Goal: Transaction & Acquisition: Download file/media

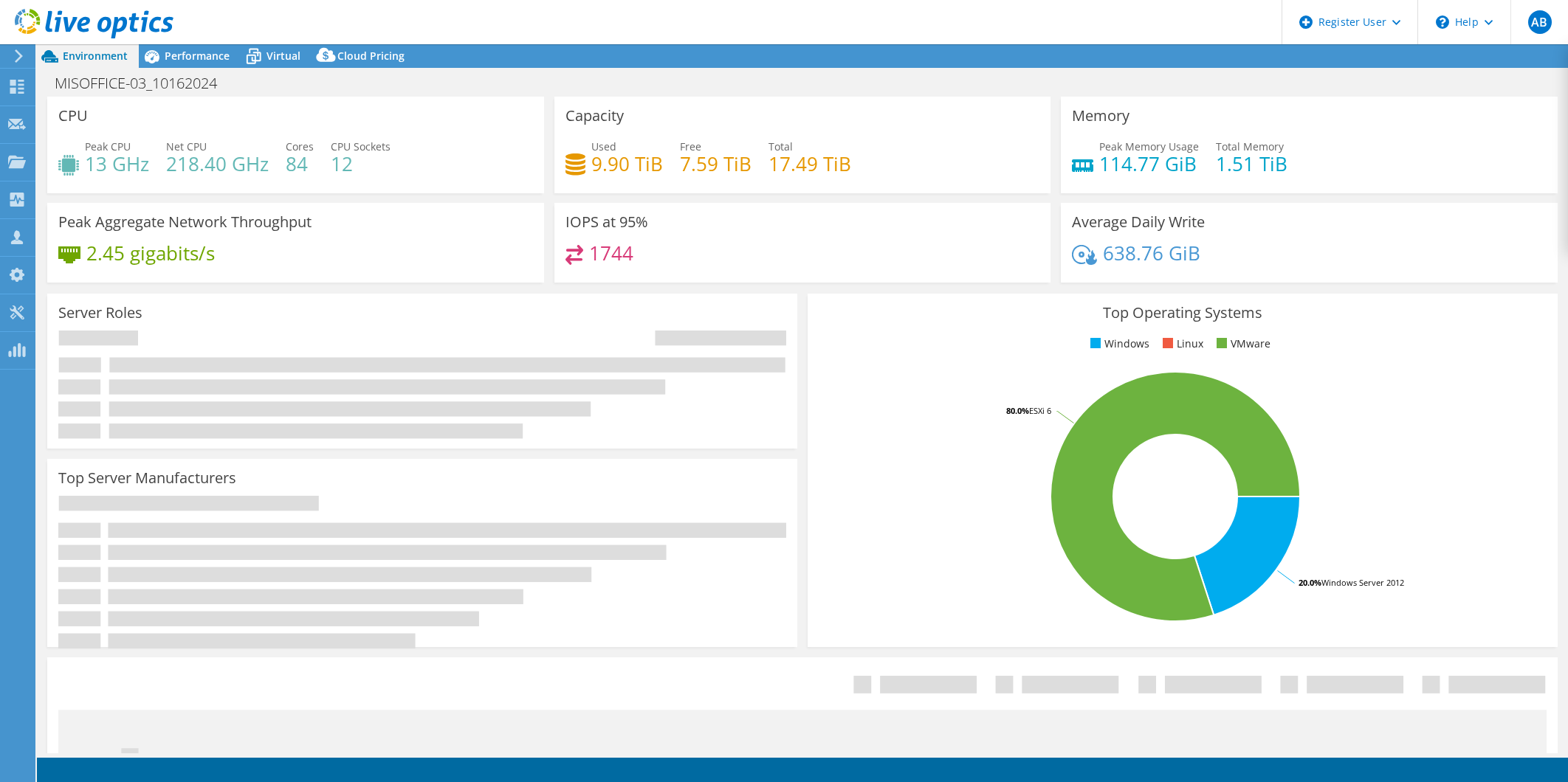
select select "USD"
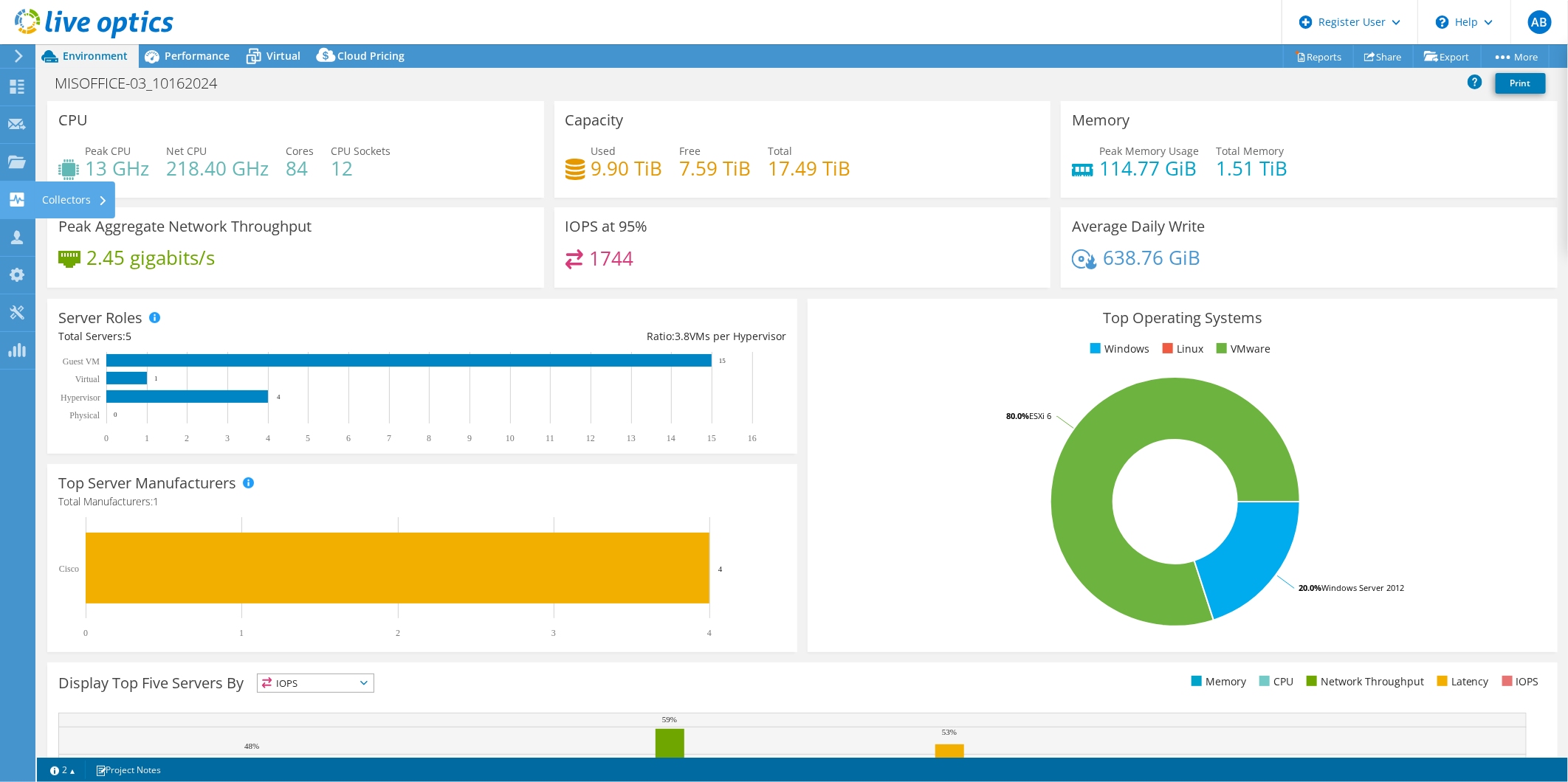
click at [10, 196] on icon at bounding box center [17, 199] width 18 height 14
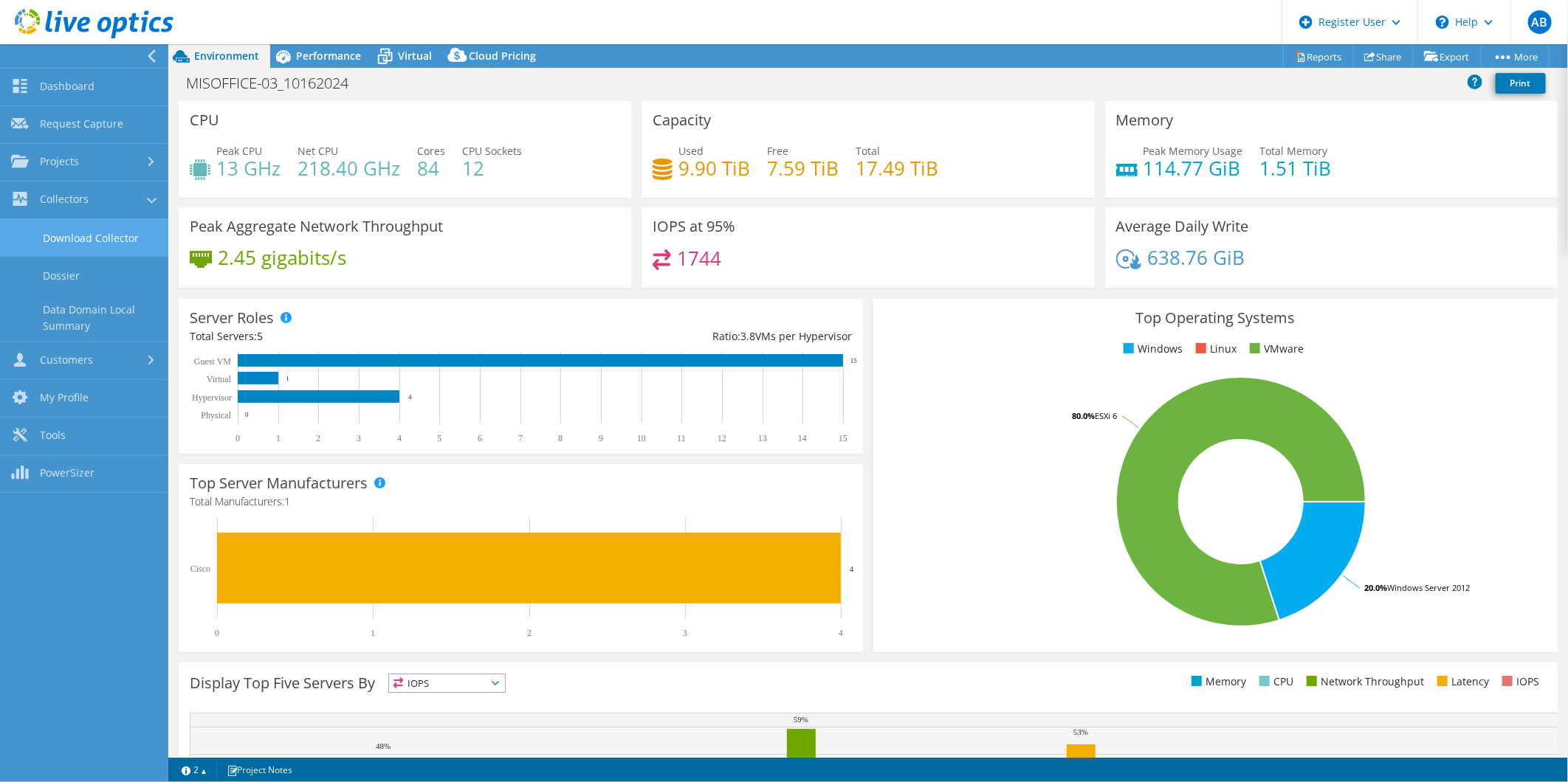
click at [86, 242] on link "Download Collector" at bounding box center [84, 238] width 169 height 38
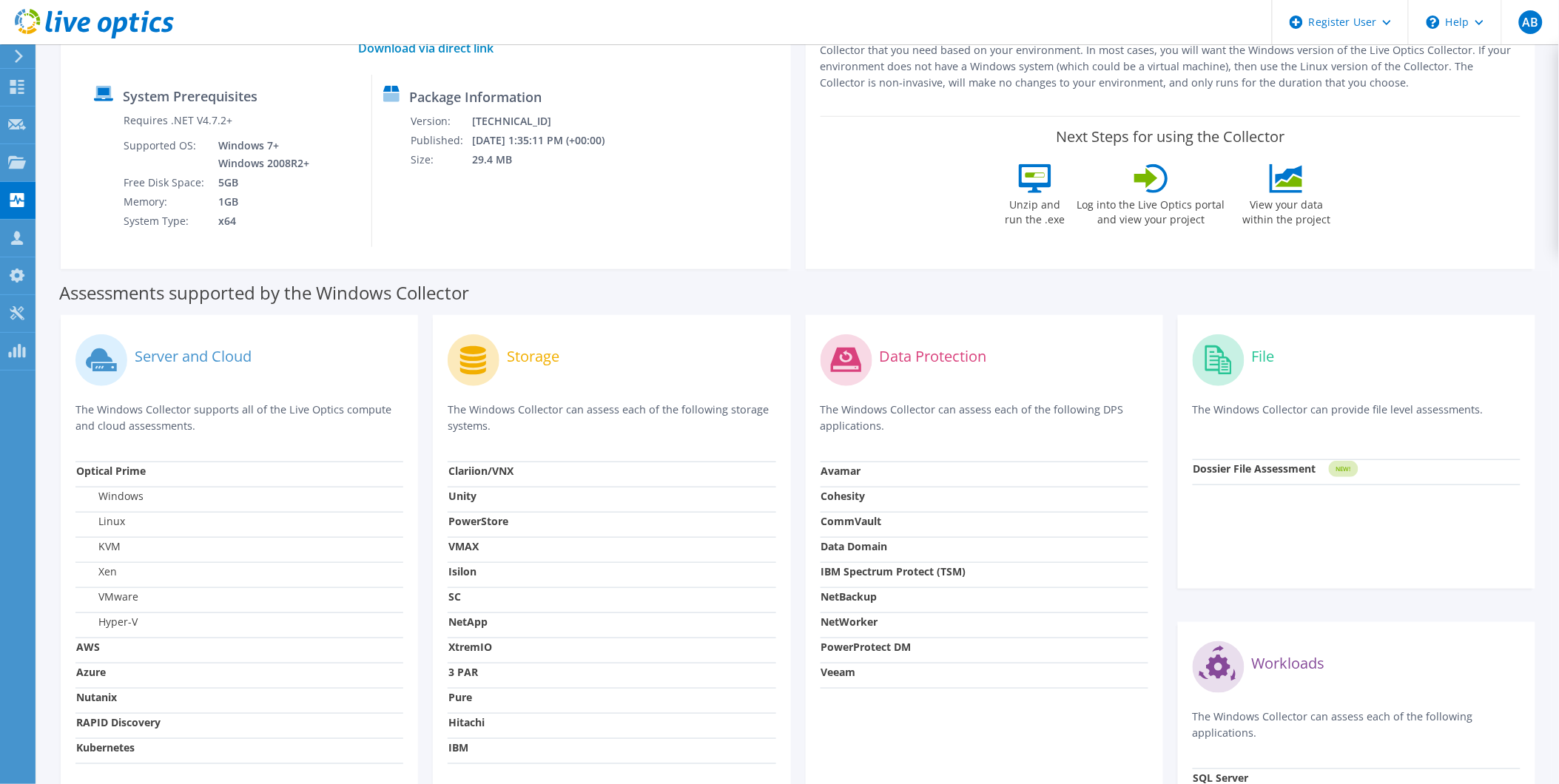
scroll to position [179, 0]
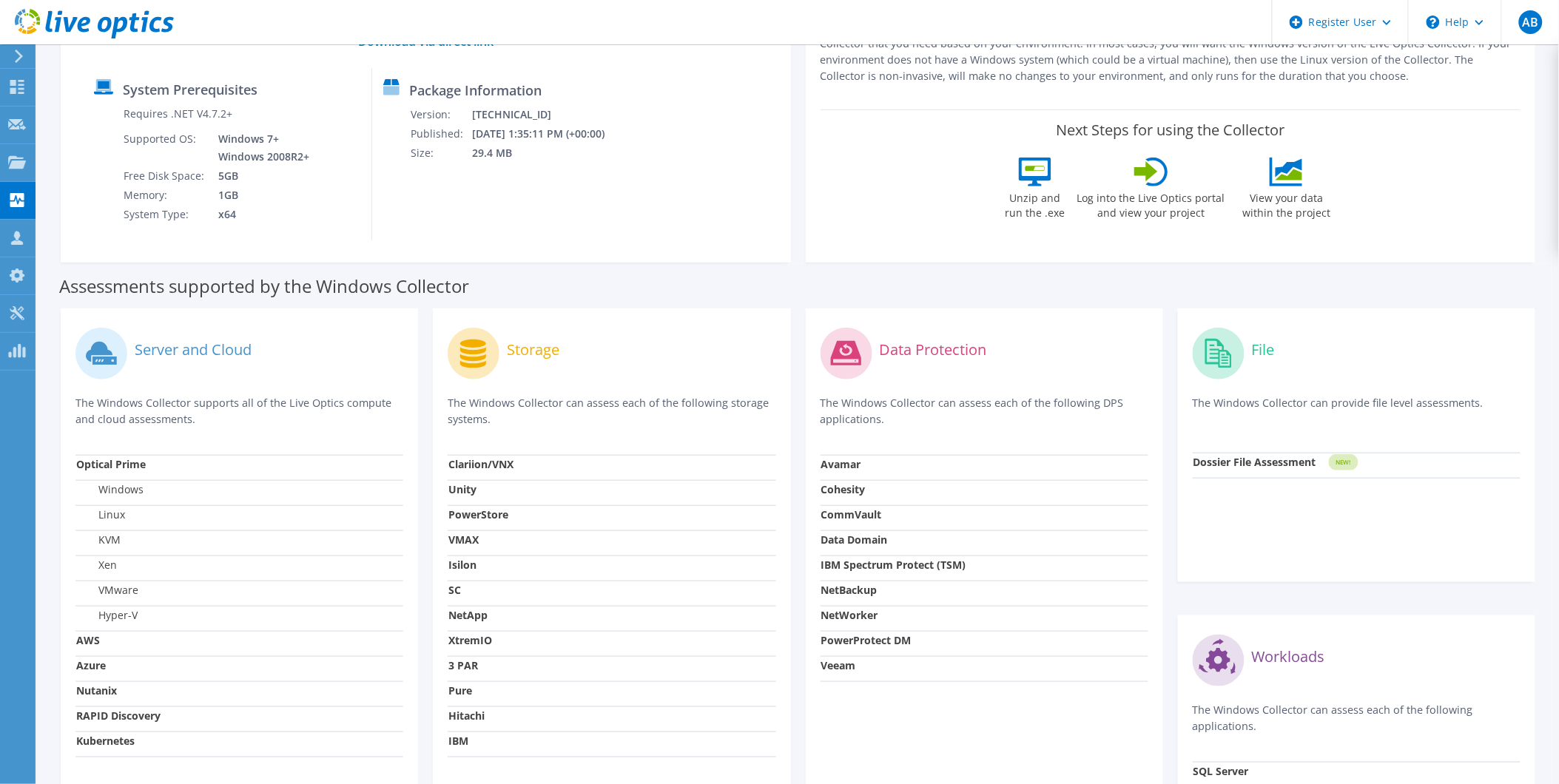
click at [479, 518] on strong "PowerStore" at bounding box center [478, 515] width 60 height 14
click at [469, 354] on icon at bounding box center [473, 354] width 26 height 29
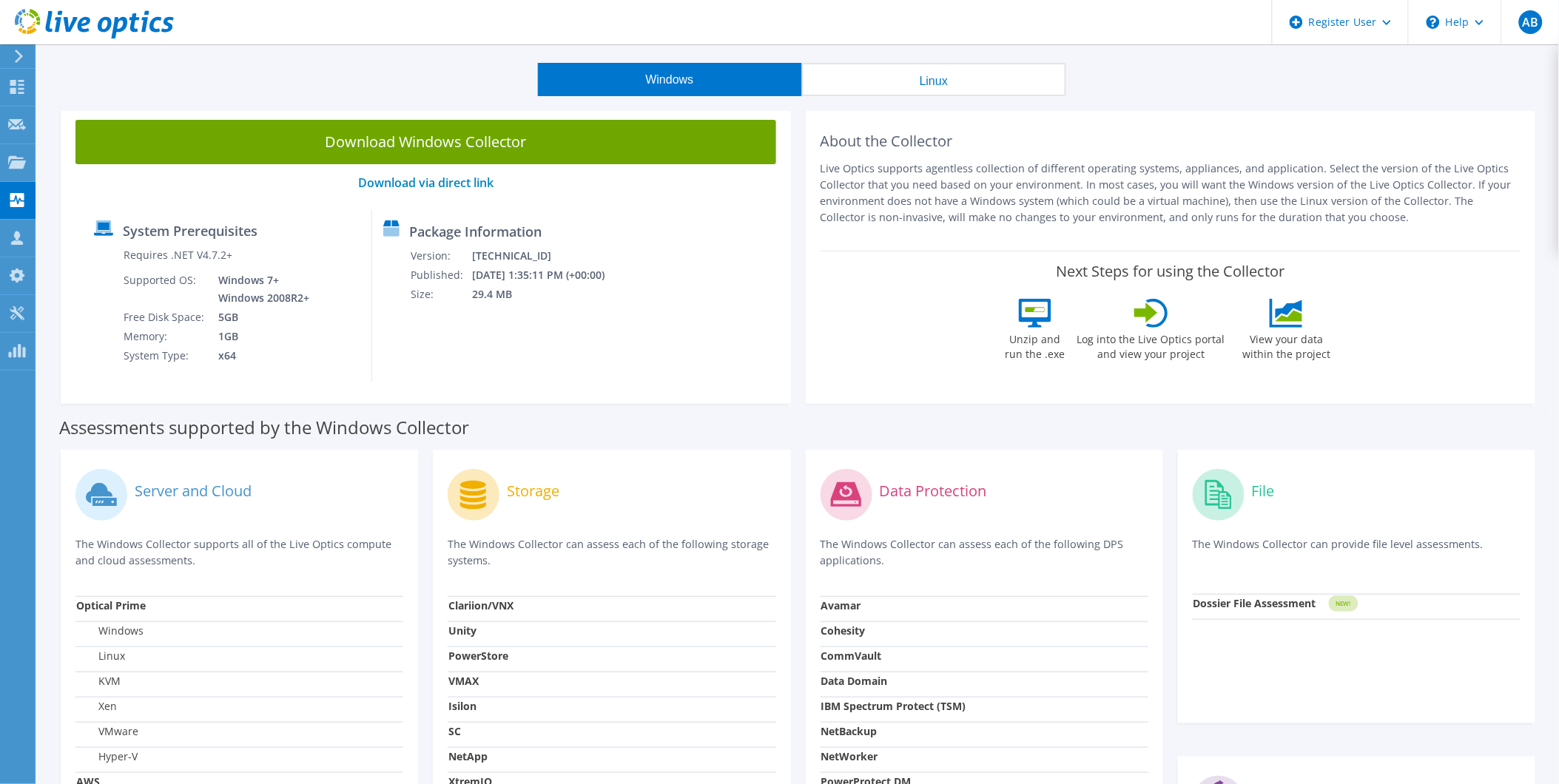
scroll to position [0, 0]
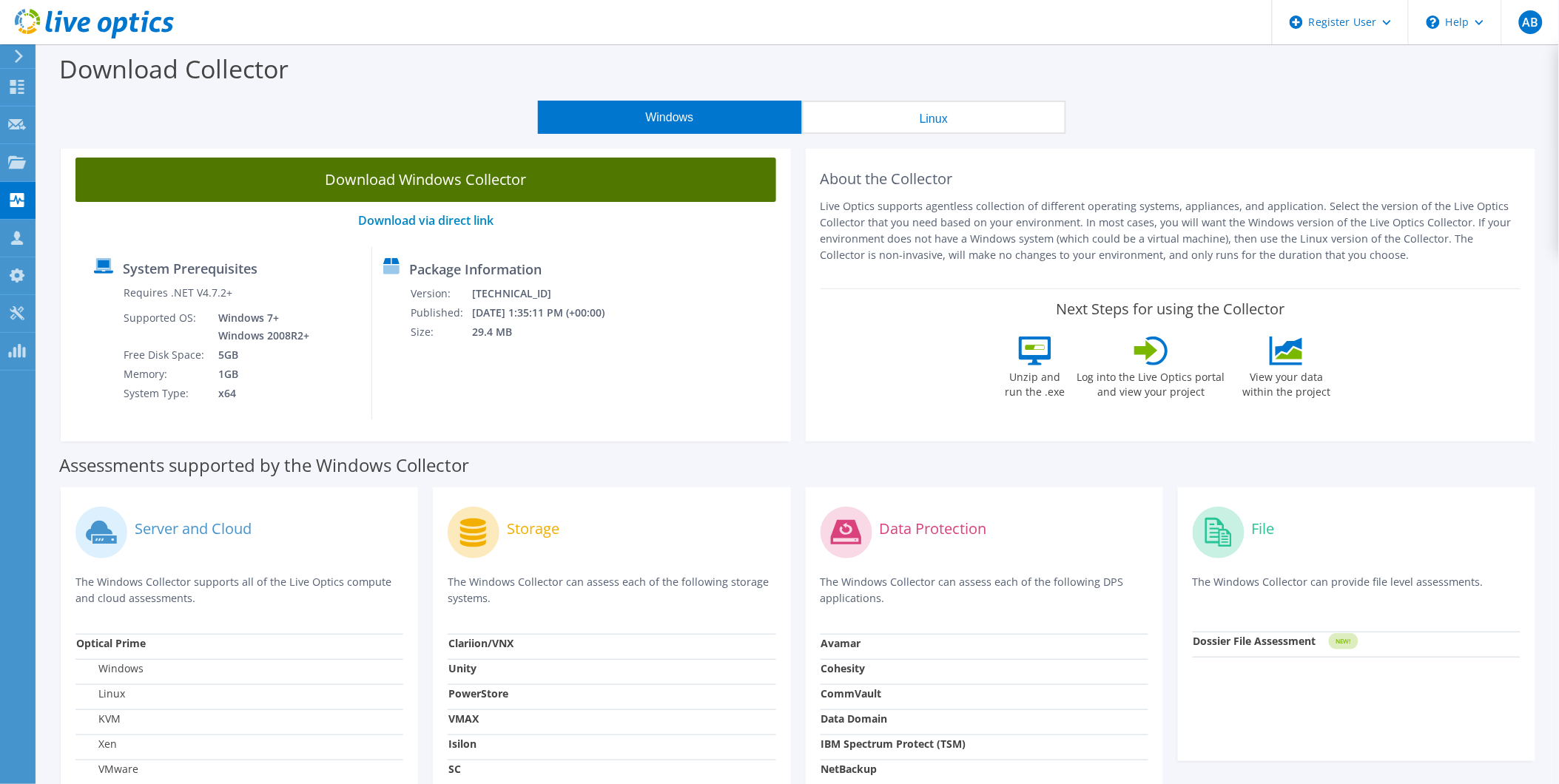
click at [470, 186] on link "Download Windows Collector" at bounding box center [426, 180] width 701 height 45
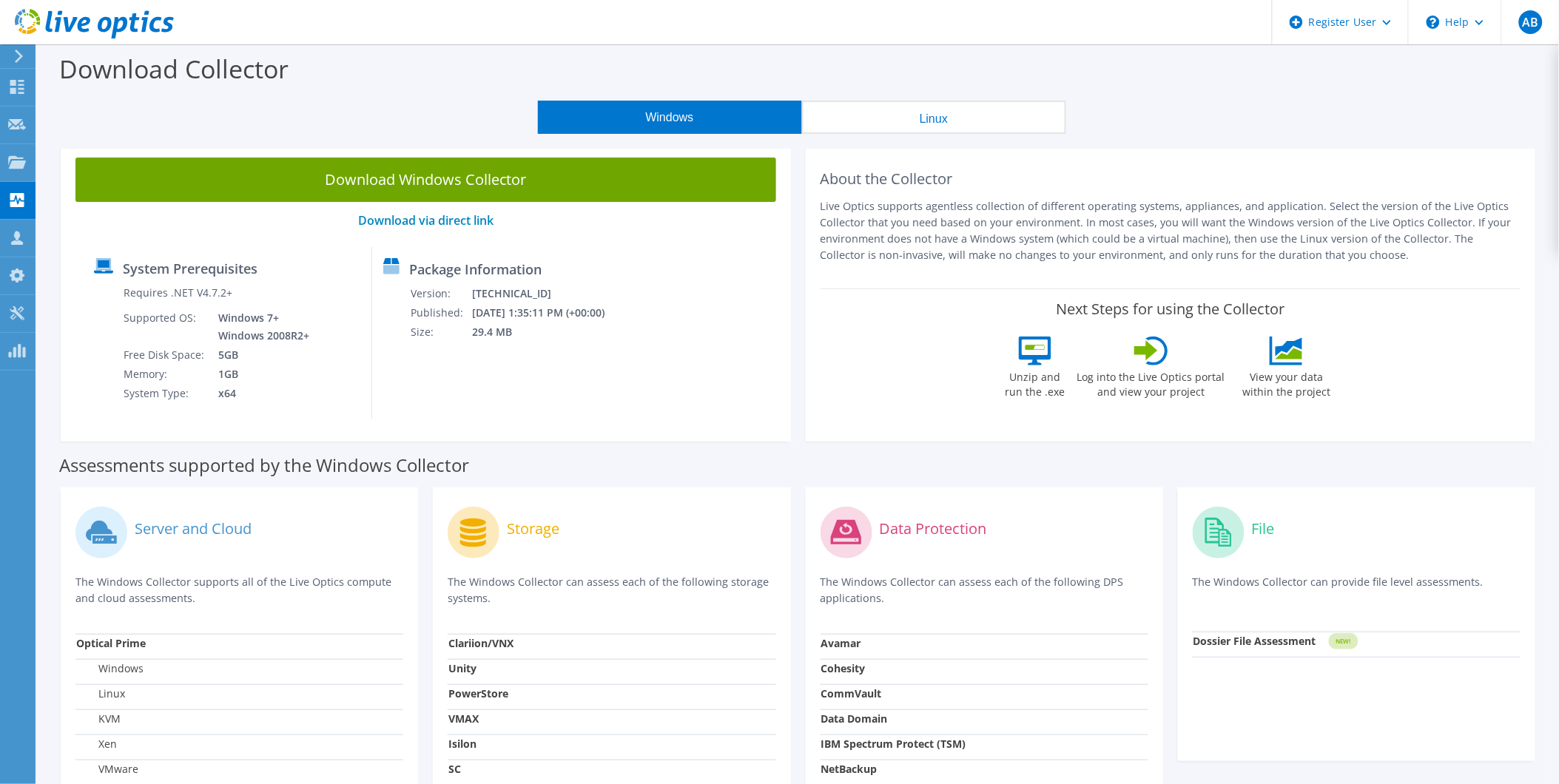
click at [1291, 137] on section "Download Collector Windows Linux Download Windows Collector Download via direct…" at bounding box center [798, 594] width 1522 height 1099
